Goal: Task Accomplishment & Management: Manage account settings

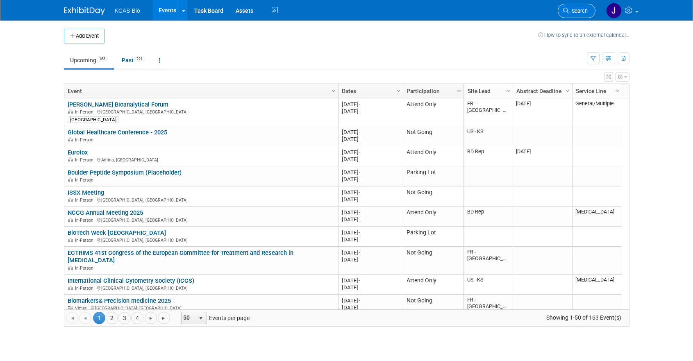
click at [573, 9] on span "Search" at bounding box center [577, 11] width 19 height 6
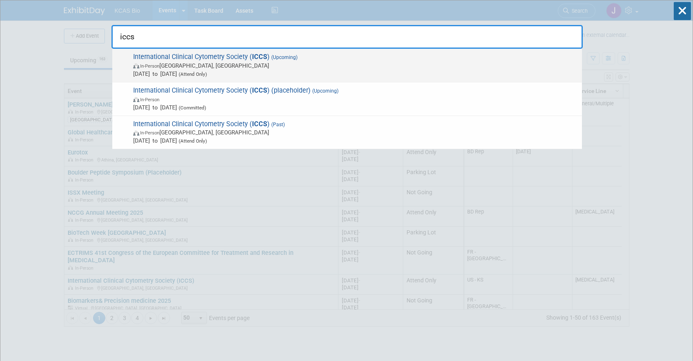
type input "iccs"
click at [333, 59] on span "International Clinical Cytometry Society ( ICCS ) (Upcoming) In-Person Philadel…" at bounding box center [354, 65] width 447 height 25
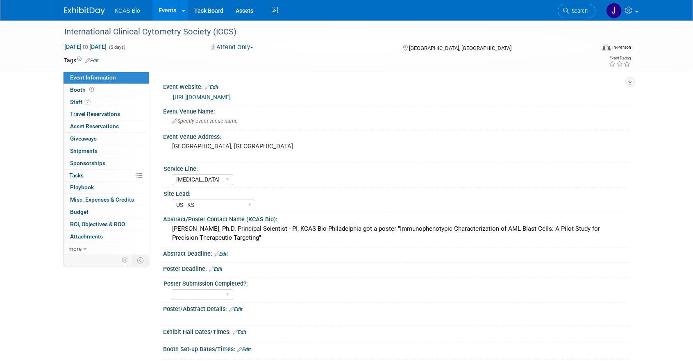
select select "[MEDICAL_DATA]"
select select "US - KS"
click at [213, 228] on div "Shalini Gautam, Ph.D. Principal Scientist - PI, KCAS Bio-Philadelphia got a pos…" at bounding box center [396, 233] width 454 height 22
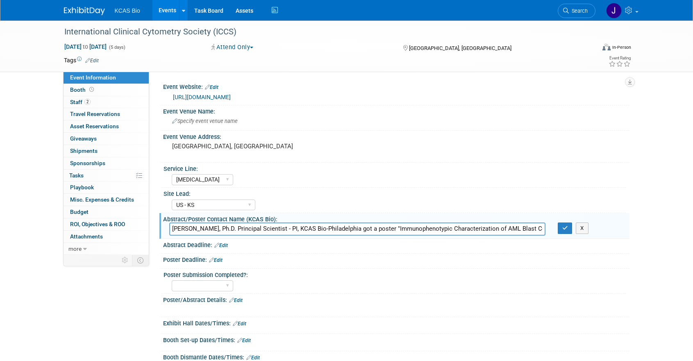
click at [536, 229] on input "Shalini Gautam, Ph.D. Principal Scientist - PI, KCAS Bio-Philadelphia got a pos…" at bounding box center [357, 228] width 376 height 13
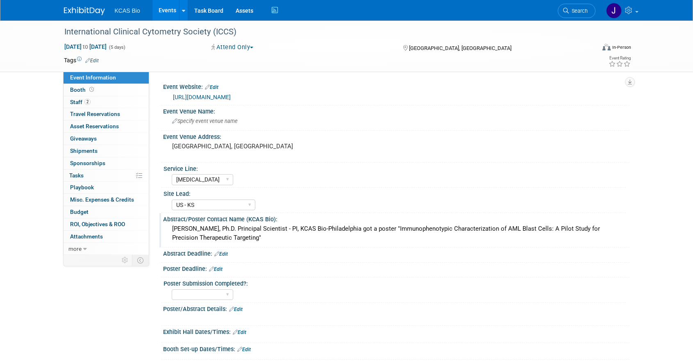
click at [575, 229] on div "Shalini Gautam, Ph.D. Principal Scientist - PI, KCAS Bio-Philadelphia got a pos…" at bounding box center [396, 233] width 454 height 22
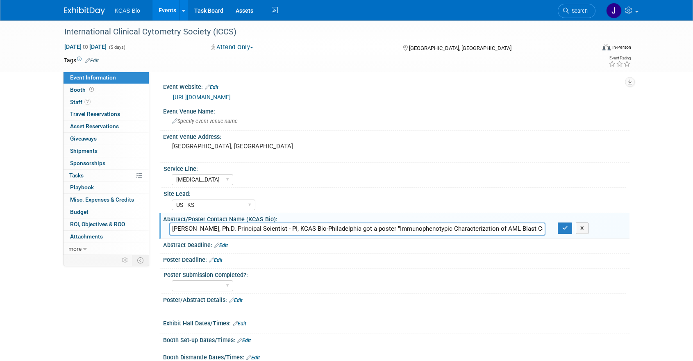
click at [522, 226] on input "Shalini Gautam, Ph.D. Principal Scientist - PI, KCAS Bio-Philadelphia got a pos…" at bounding box center [357, 228] width 376 height 13
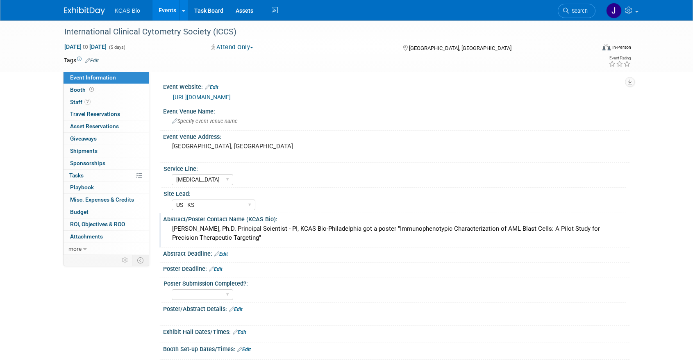
click at [286, 228] on div "Shalini Gautam, Ph.D. Principal Scientist - PI, KCAS Bio-Philadelphia got a pos…" at bounding box center [396, 233] width 454 height 22
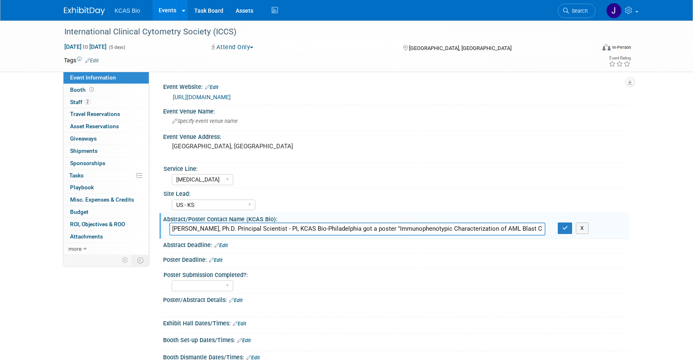
click at [541, 228] on input "Shalini Gautam, Ph.D. Principal Scientist - PI, KCAS Bio-Philadelphia got a pos…" at bounding box center [357, 228] width 376 height 13
paste input "Abstract #219 Title: Global Validation of a Pan-leukocyte Panel with Enumeratio…"
click at [262, 229] on input "Shalini Gautam, Ph.D. Principal Scientist - PI, KCAS Bio-Philadelphia got a pos…" at bounding box center [357, 228] width 376 height 13
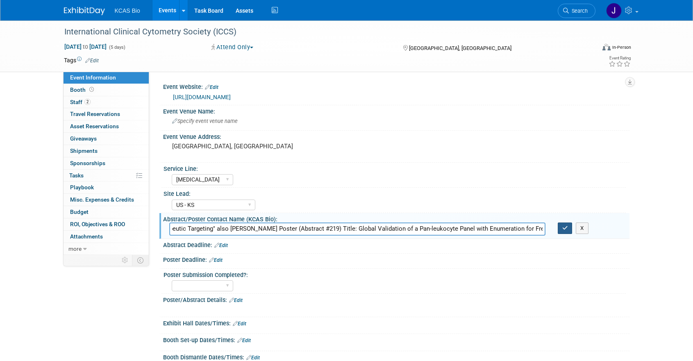
type input "Shalini Gautam, Ph.D. Principal Scientist - PI, KCAS Bio-Philadelphia got a pos…"
click at [566, 230] on icon "button" at bounding box center [565, 227] width 6 height 5
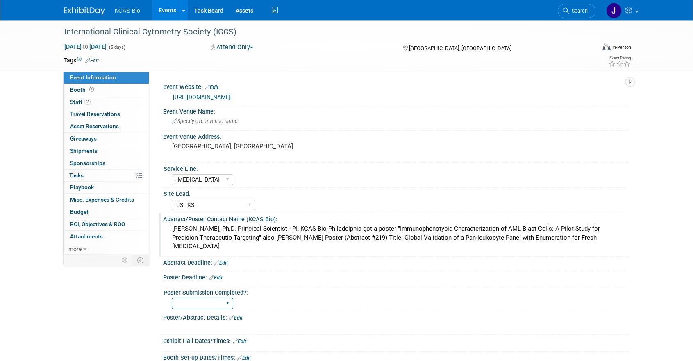
click at [224, 298] on select "YES" at bounding box center [202, 303] width 61 height 11
select select "YES"
click at [172, 298] on select "YES" at bounding box center [202, 303] width 61 height 11
click at [195, 229] on div "Shalini Gautam, Ph.D. Principal Scientist - PI, KCAS Bio-Philadelphia got a pos…" at bounding box center [396, 237] width 454 height 30
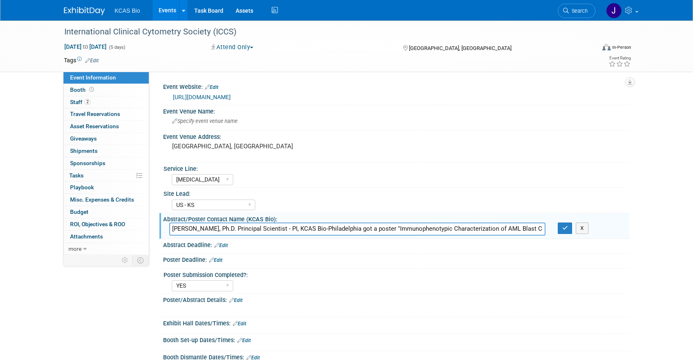
click at [195, 229] on input "Shalini Gautam, Ph.D. Principal Scientist - PI, KCAS Bio-Philadelphia got a pos…" at bounding box center [357, 228] width 376 height 13
click at [202, 302] on div "Poster/Abstract Details: Edit" at bounding box center [396, 299] width 466 height 11
click at [231, 300] on icon at bounding box center [231, 299] width 5 height 5
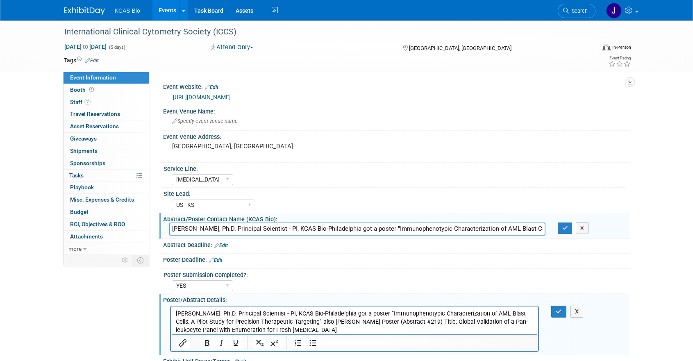
drag, startPoint x: 315, startPoint y: 322, endPoint x: 324, endPoint y: 322, distance: 8.6
click at [315, 322] on p "Shalini Gautam, Ph.D. Principal Scientist - PI, KCAS Bio-Philadelphia got a pos…" at bounding box center [354, 321] width 358 height 25
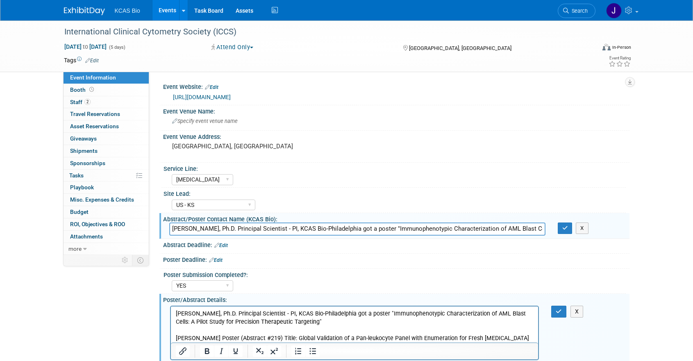
click at [223, 336] on p "Heather Evans Poster (Abstract #219) Title: Global Validation of a Pan-leukocyt…" at bounding box center [354, 338] width 358 height 8
drag, startPoint x: 214, startPoint y: 336, endPoint x: 239, endPoint y: 330, distance: 26.2
click at [214, 336] on p "Heather Evans Poster (Abstract #219) Title: Global Validation of a Pan-leukocyt…" at bounding box center [354, 338] width 358 height 8
click at [328, 335] on p "Heather Evans, Specialist, Clinical Document Management Poster (Abstract #219) …" at bounding box center [354, 342] width 358 height 16
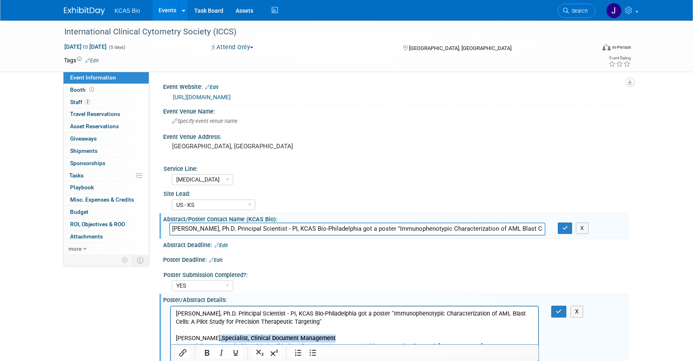
drag, startPoint x: 298, startPoint y: 335, endPoint x: 213, endPoint y: 335, distance: 85.6
click at [213, 335] on p "Heather Evans, Specialist, Clinical Document Management Poster (Abstract #219) …" at bounding box center [354, 342] width 358 height 16
click at [207, 351] on icon "Bold" at bounding box center [207, 353] width 10 height 10
click at [207, 352] on icon "Bold" at bounding box center [207, 353] width 10 height 10
click at [323, 323] on p "Shalini Gautam, Ph.D. Principal Scientist - PI, KCAS Bio-Philadelphia got a pos…" at bounding box center [354, 317] width 358 height 16
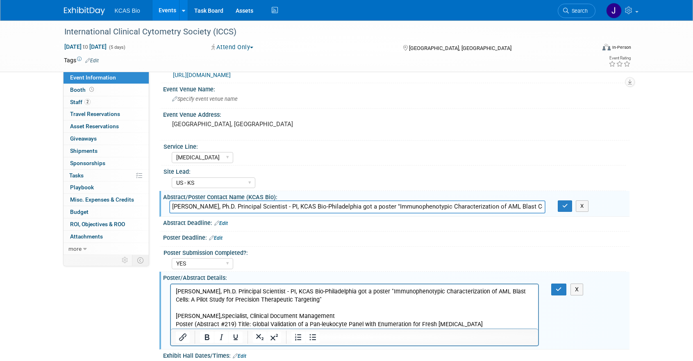
scroll to position [41, 0]
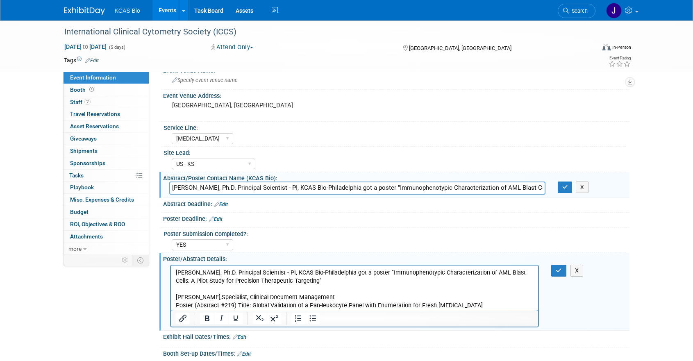
click at [283, 271] on p "Shalini Gautam, Ph.D. Principal Scientist - PI, KCAS Bio-Philadelphia got a pos…" at bounding box center [354, 276] width 358 height 16
click at [344, 299] on p "Heather Evans, Specialist, Clinical Document Management Poster (Abstract #219) …" at bounding box center [354, 301] width 358 height 16
drag, startPoint x: 292, startPoint y: 271, endPoint x: 352, endPoint y: 273, distance: 60.2
click at [352, 273] on p "Shalini Gautam, Ph.D. Principal Scientist - PI, KCAS Bio-Philadelphia got a pos…" at bounding box center [354, 276] width 358 height 16
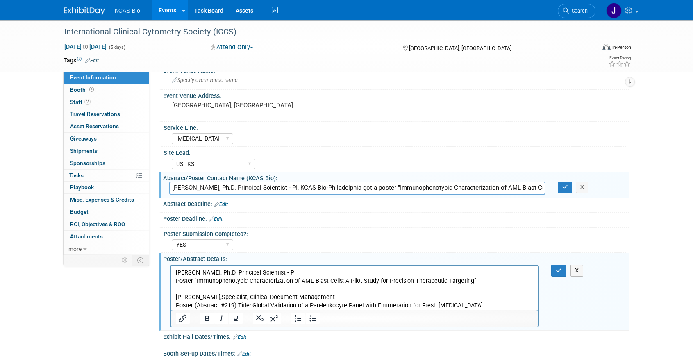
drag, startPoint x: 191, startPoint y: 279, endPoint x: 219, endPoint y: 276, distance: 28.1
click at [194, 279] on p "Poster "Immunophenotypic Characterization of AML Blast Cells: A Pilot Study for…" at bounding box center [354, 280] width 358 height 8
click at [214, 298] on p "Heather Evans, Specialist, Clinical Document Management Poster (Abstract #219) …" at bounding box center [354, 301] width 358 height 16
click at [351, 297] on p "Heather Evans, Specialist, Clinical Document Management Poster (Abstract #219) …" at bounding box center [354, 301] width 358 height 16
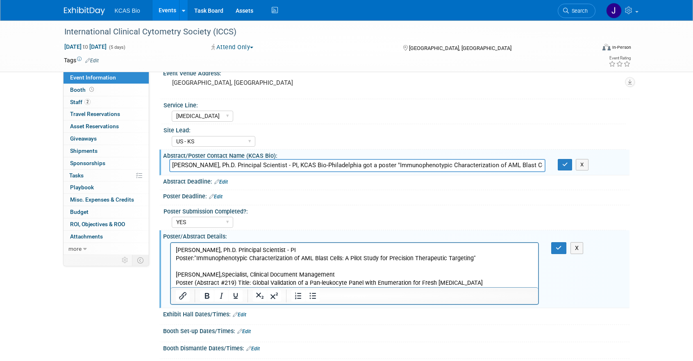
scroll to position [82, 0]
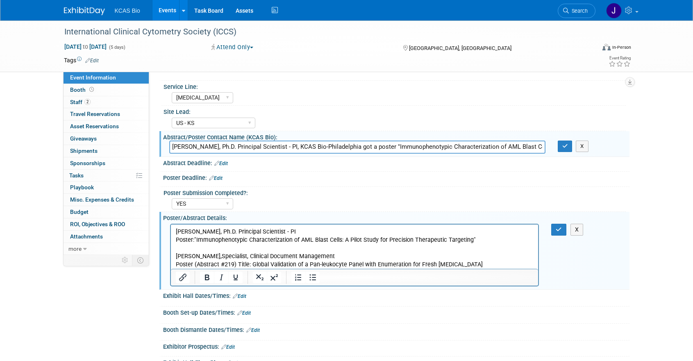
click at [487, 253] on p "Heather Evans, Specialist, Clinical Document Management Poster (Abstract #219) …" at bounding box center [354, 260] width 358 height 16
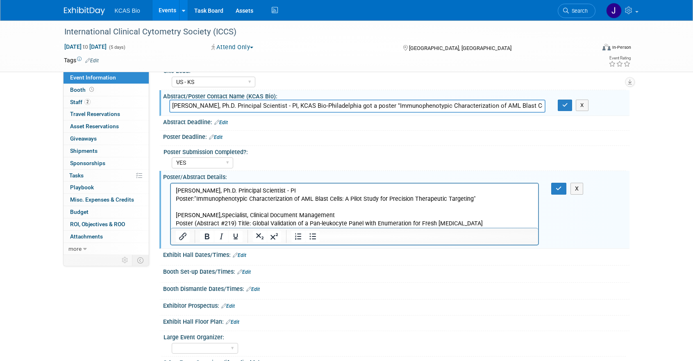
drag, startPoint x: 554, startPoint y: 178, endPoint x: 558, endPoint y: 184, distance: 7.5
click at [555, 178] on div "Poster/Abstract Details: Edit" at bounding box center [396, 176] width 466 height 10
click at [558, 186] on icon "button" at bounding box center [558, 189] width 6 height 6
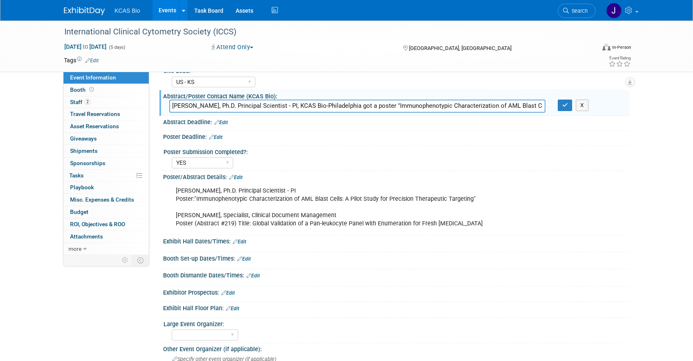
click at [346, 215] on div "Shalini Gautam, Ph.D. Principal Scientist - PI Poster:"Immunophenotypic Charact…" at bounding box center [354, 207] width 369 height 49
click at [426, 201] on div "Shalini Gautam, Ph.D. Principal Scientist - PI Poster:"Immunophenotypic Charact…" at bounding box center [354, 207] width 369 height 49
click at [446, 195] on div "Shalini Gautam, Ph.D. Principal Scientist - PI Poster:"Immunophenotypic Charact…" at bounding box center [354, 207] width 369 height 49
click at [238, 174] on link "Edit" at bounding box center [236, 177] width 14 height 6
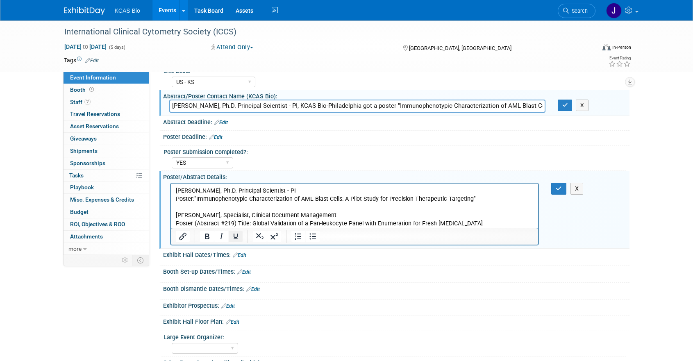
scroll to position [0, 0]
drag, startPoint x: 251, startPoint y: 224, endPoint x: 312, endPoint y: 222, distance: 61.5
click at [252, 224] on p "Shalini Gautam, Ph.D. Principal Scientist - PI Poster:"Immunophenotypic Charact…" at bounding box center [354, 206] width 358 height 41
click at [487, 216] on p "Shalini Gautam, Ph.D. Principal Scientist - PI Poster:"Immunophenotypic Charact…" at bounding box center [354, 206] width 358 height 41
click at [487, 221] on p "Shalini Gautam, Ph.D. Principal Scientist - PI Poster:"Immunophenotypic Charact…" at bounding box center [354, 206] width 358 height 41
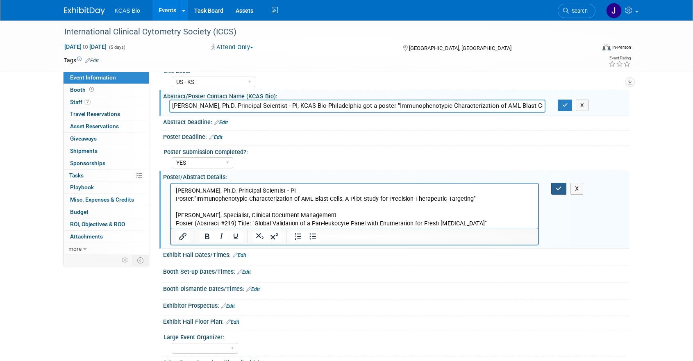
click at [562, 188] on icon "button" at bounding box center [558, 189] width 6 height 6
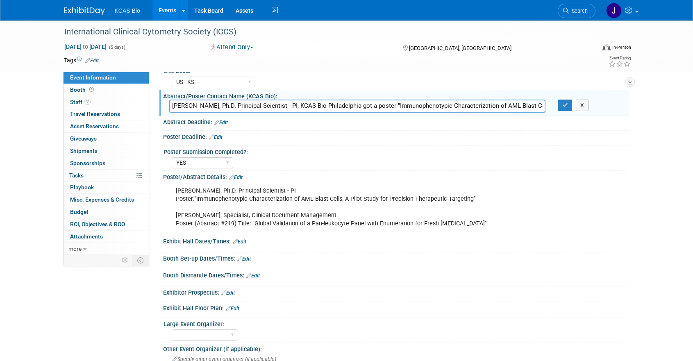
click at [77, 286] on div "Event Information Event Info Booth Booth 2 Staff 2 Staff 0 Travel Reservations …" at bounding box center [346, 217] width 577 height 638
click at [663, 121] on div "International Clinical Cytometry Society (ICCS) Sep 26, 2025 to Sep 30, 2025 (5…" at bounding box center [346, 225] width 693 height 654
click at [564, 107] on icon "button" at bounding box center [565, 104] width 6 height 5
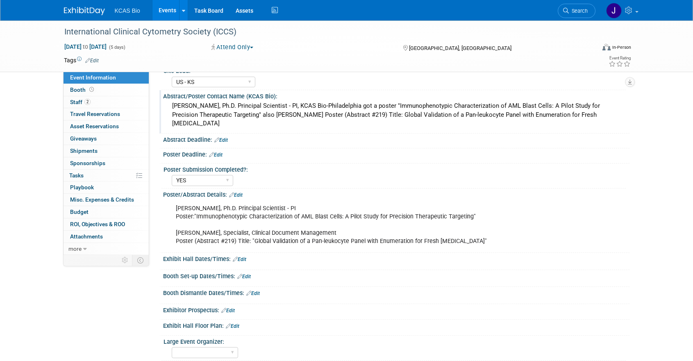
drag, startPoint x: 267, startPoint y: 95, endPoint x: 276, endPoint y: 98, distance: 9.6
click at [270, 96] on div "Abstract/Poster Contact Name (KCAS Bio):" at bounding box center [396, 95] width 466 height 10
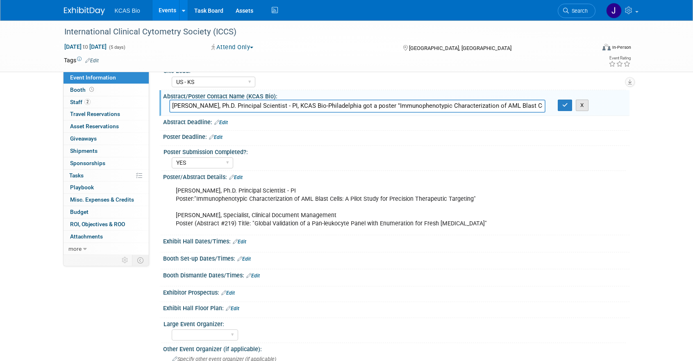
click at [580, 105] on button "X" at bounding box center [581, 105] width 13 height 11
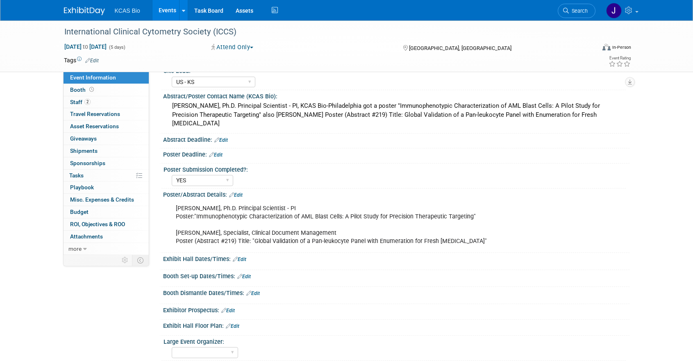
click at [478, 108] on div "Shalini Gautam, Ph.D. Principal Scientist - PI, KCAS Bio-Philadelphia got a pos…" at bounding box center [396, 115] width 454 height 30
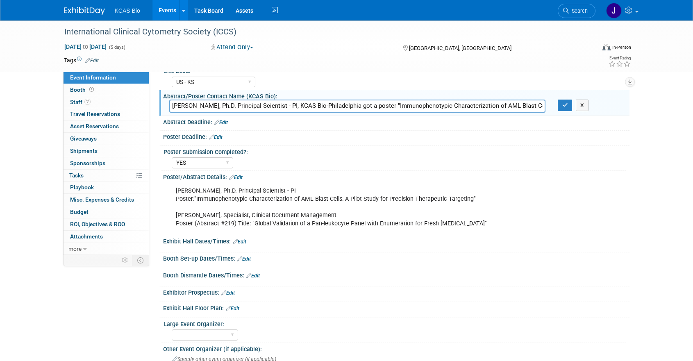
click at [477, 109] on input "Shalini Gautam, Ph.D. Principal Scientist - PI, KCAS Bio-Philadelphia got a pos…" at bounding box center [357, 106] width 376 height 13
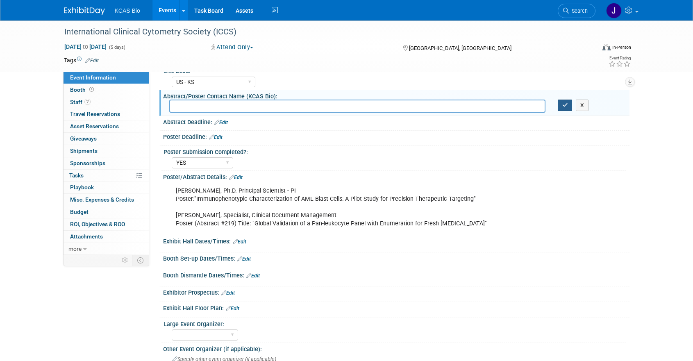
click at [563, 105] on icon "button" at bounding box center [565, 104] width 6 height 5
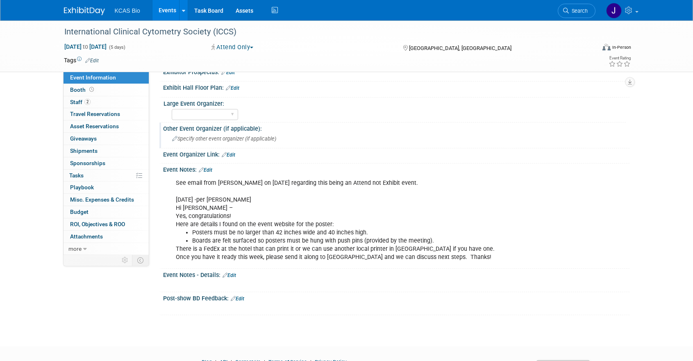
scroll to position [369, 0]
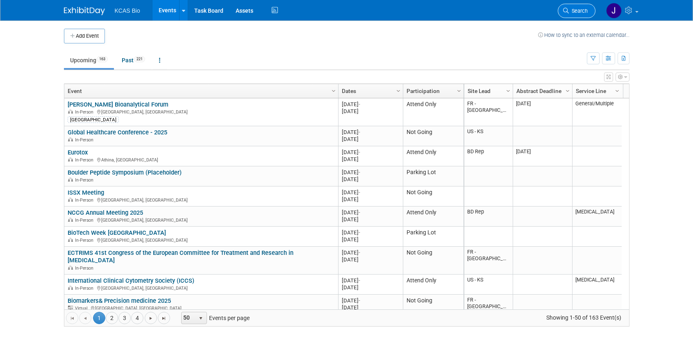
click at [573, 11] on span "Search" at bounding box center [577, 11] width 19 height 6
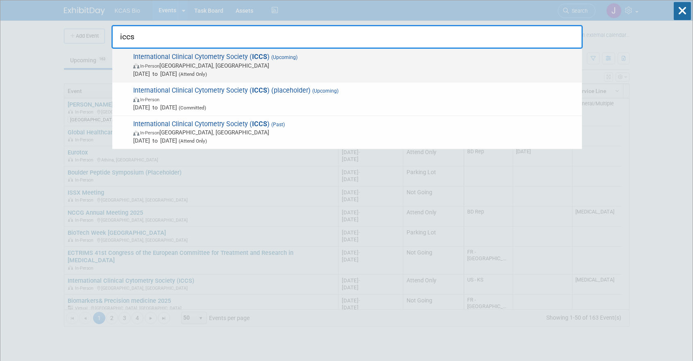
type input "iccs"
click at [289, 60] on span "(Upcoming)" at bounding box center [283, 57] width 28 height 6
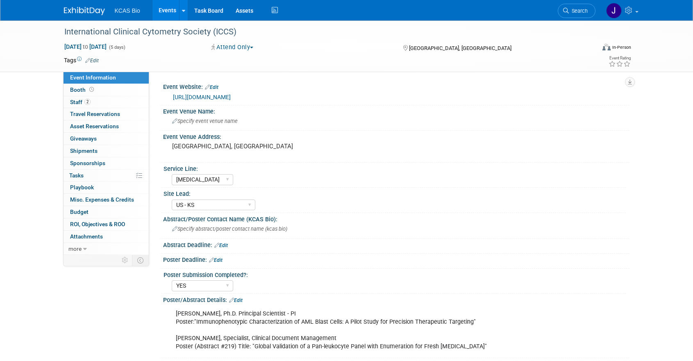
select select "[MEDICAL_DATA]"
select select "US - KS"
select select "YES"
click at [79, 101] on span "Staff 2" at bounding box center [80, 102] width 20 height 7
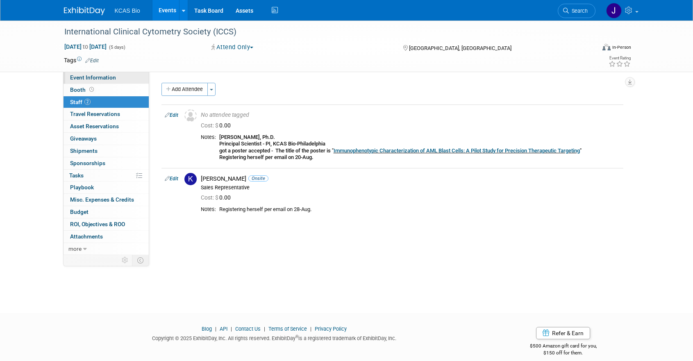
click at [87, 76] on span "Event Information" at bounding box center [93, 77] width 46 height 7
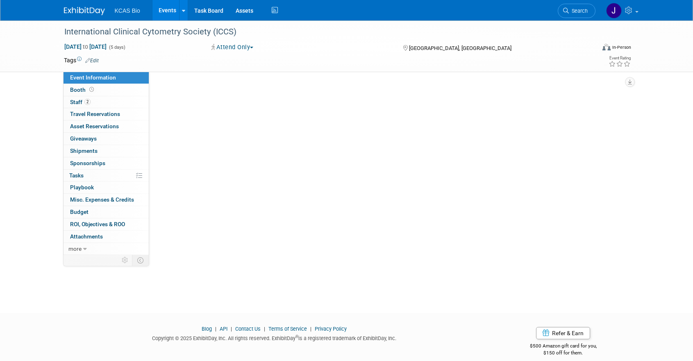
select select "[MEDICAL_DATA]"
select select "US - KS"
select select "YES"
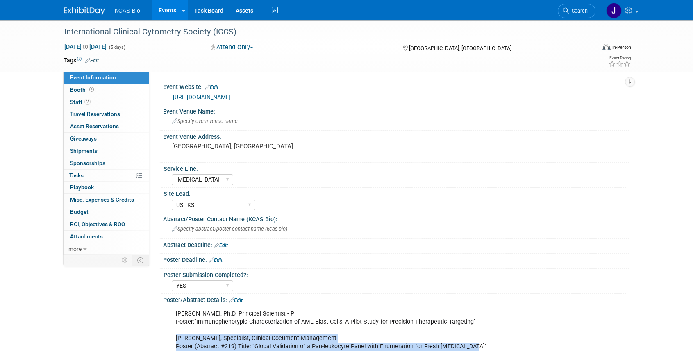
drag, startPoint x: 176, startPoint y: 337, endPoint x: 482, endPoint y: 345, distance: 306.1
click at [482, 345] on div "[PERSON_NAME], Ph.D. Principal Scientist - PI Poster:"Immunophenotypic Characte…" at bounding box center [354, 330] width 369 height 49
copy div "[PERSON_NAME], Specialist, Clinical Document Management Poster (Abstract #219) …"
click at [81, 97] on link "2 Staff 2" at bounding box center [105, 102] width 85 height 12
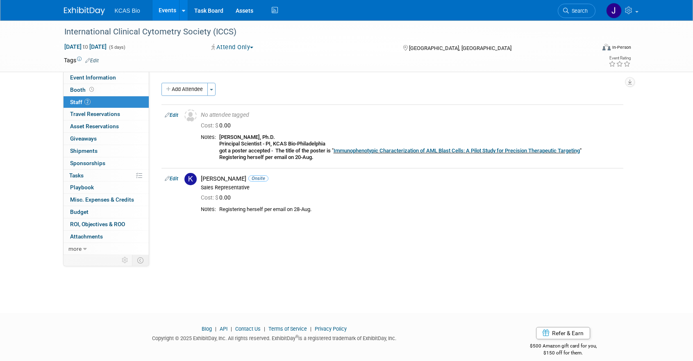
click at [177, 84] on button "Add Attendee" at bounding box center [184, 89] width 46 height 13
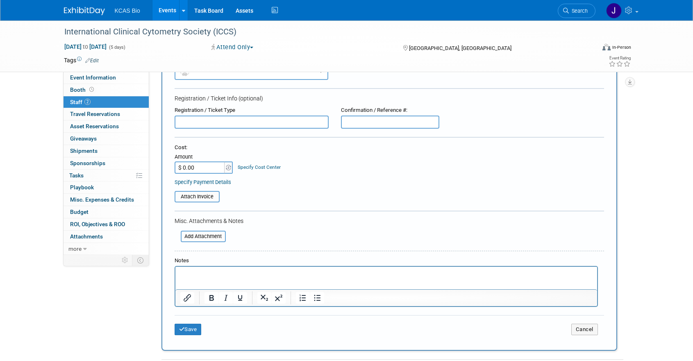
scroll to position [123, 0]
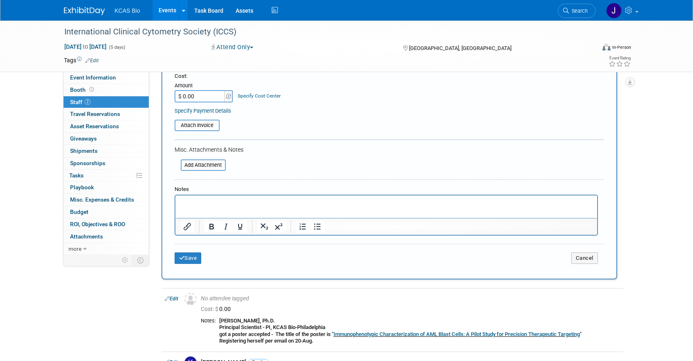
click at [193, 197] on html at bounding box center [385, 200] width 421 height 11
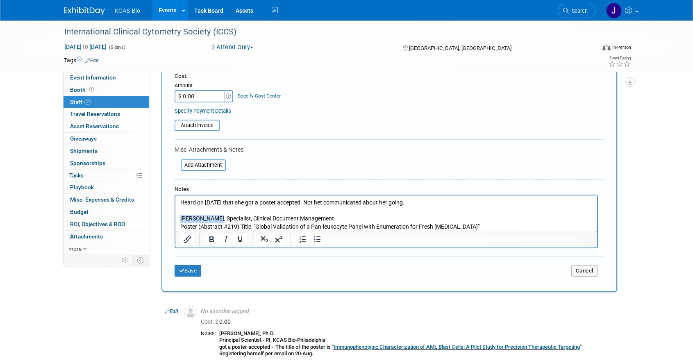
drag, startPoint x: 216, startPoint y: 218, endPoint x: 180, endPoint y: 215, distance: 35.7
click at [180, 215] on p "[PERSON_NAME], Specialist, Clinical Document Management Poster (Abstract #219) …" at bounding box center [386, 223] width 412 height 16
click at [213, 242] on icon "Bold" at bounding box center [211, 239] width 5 height 6
click at [187, 271] on button "Save" at bounding box center [187, 270] width 27 height 11
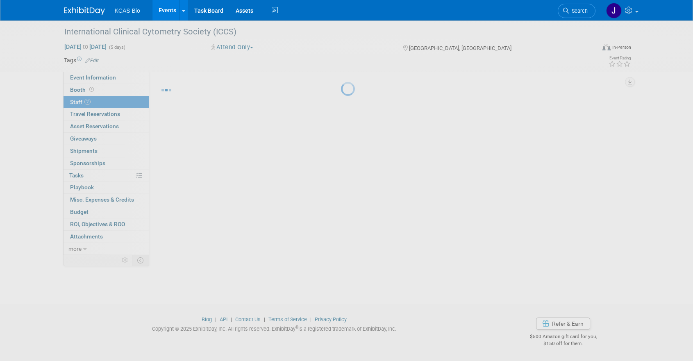
scroll to position [20, 0]
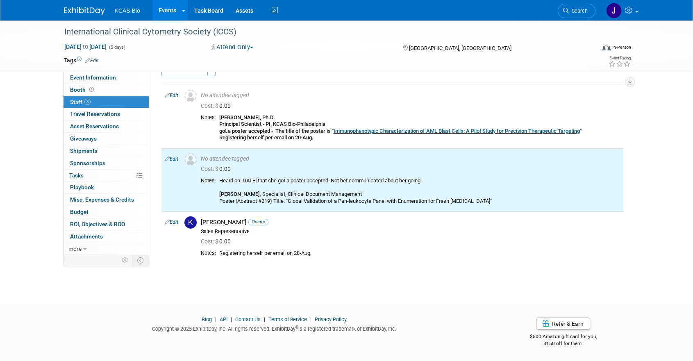
click at [184, 297] on body "KCAS Bio Events Add Event Bulk Upload Events Shareable Event Boards Recently Vi…" at bounding box center [346, 160] width 693 height 361
